Goal: Subscribe to service/newsletter

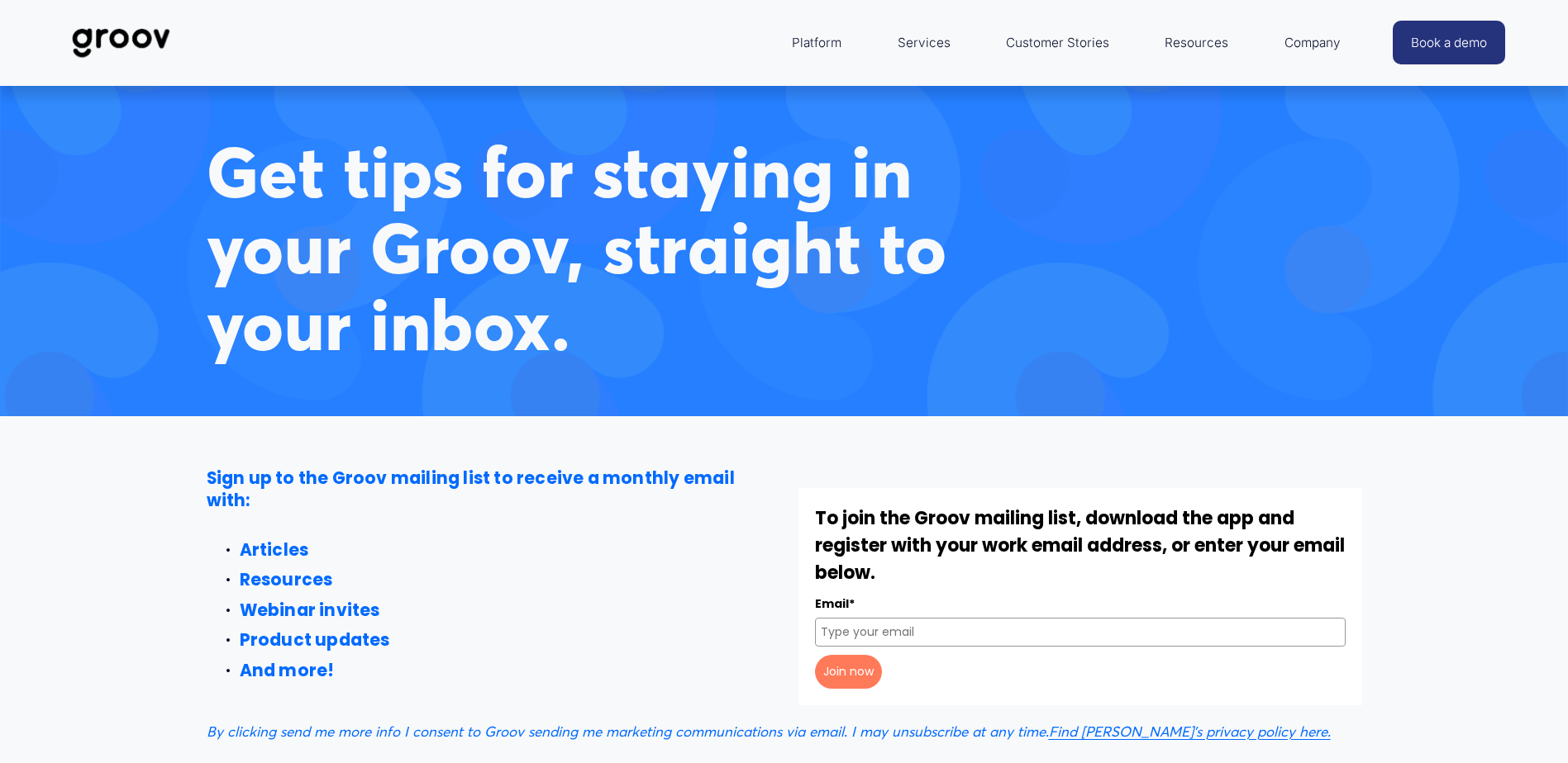
drag, startPoint x: 0, startPoint y: 0, endPoint x: 908, endPoint y: 632, distance: 1106.3
click at [908, 632] on input "Email*" at bounding box center [1080, 632] width 531 height 29
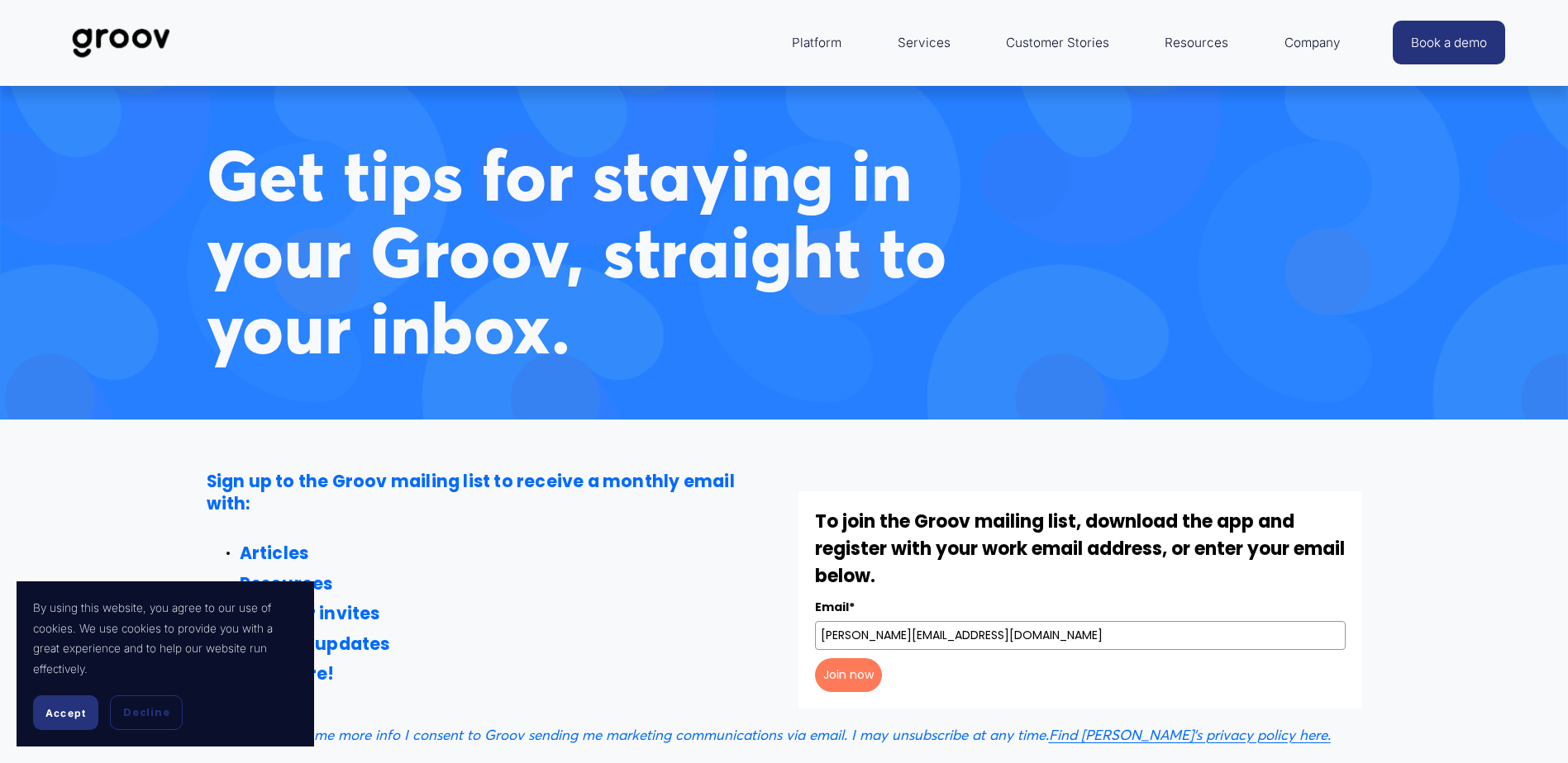
type input "tracy.longcorbitt@kiwibank.co.nz"
click at [856, 682] on button "Join now" at bounding box center [848, 676] width 67 height 34
click at [74, 709] on span "Accept" at bounding box center [66, 713] width 41 height 12
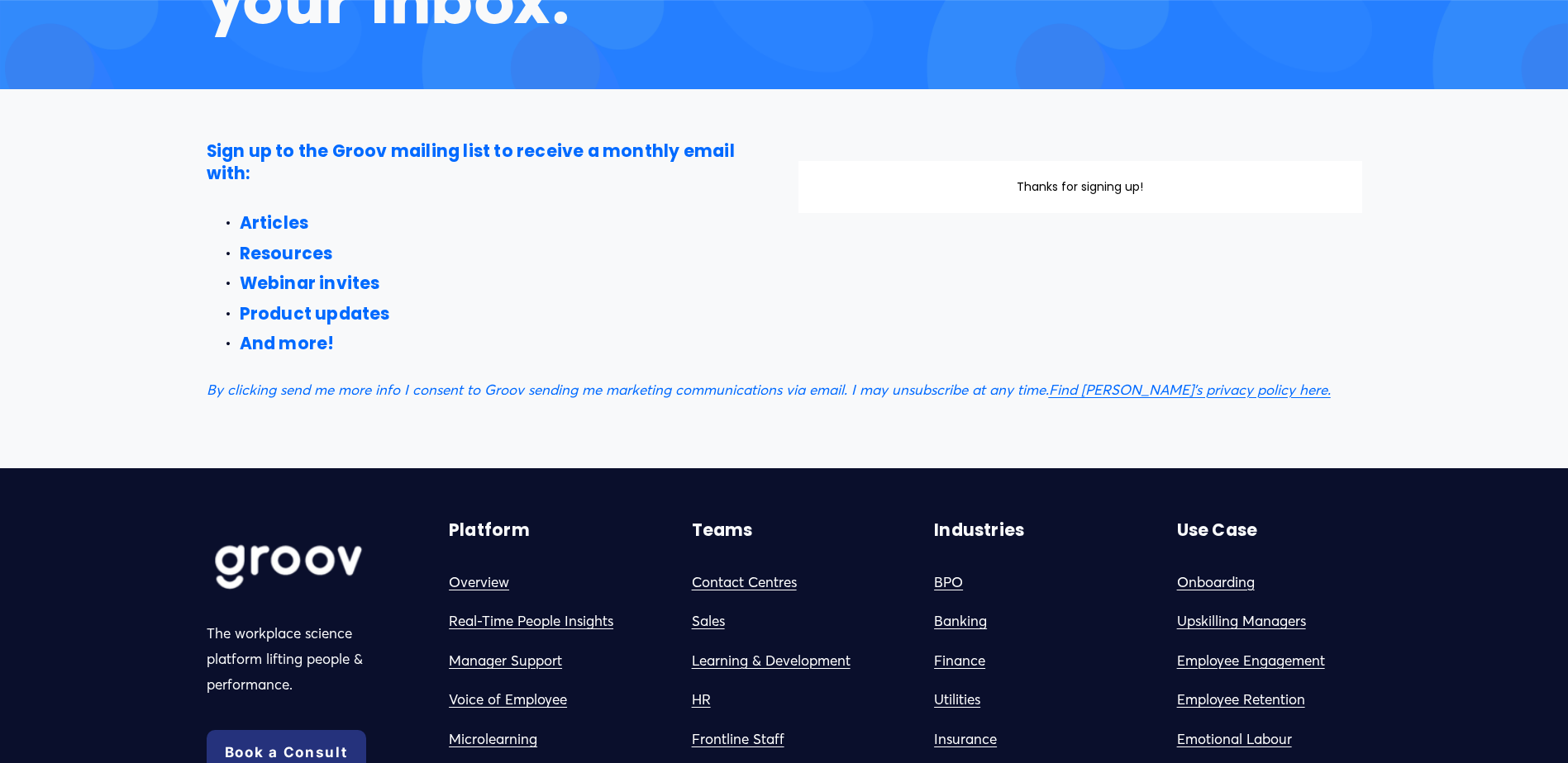
scroll to position [661, 0]
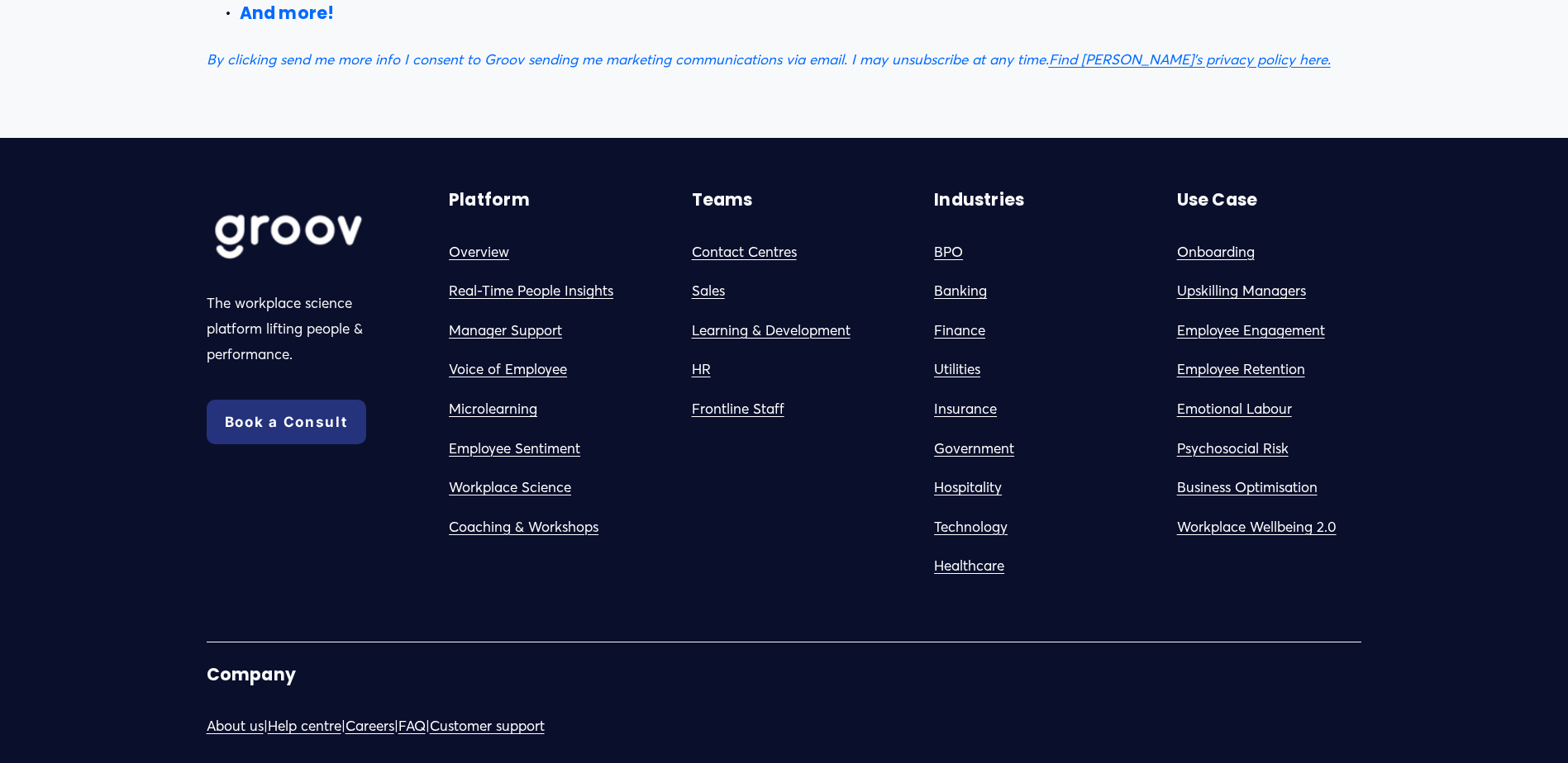
click at [508, 415] on link "Microlearning" at bounding box center [493, 409] width 88 height 26
